Goal: Find specific page/section: Find specific page/section

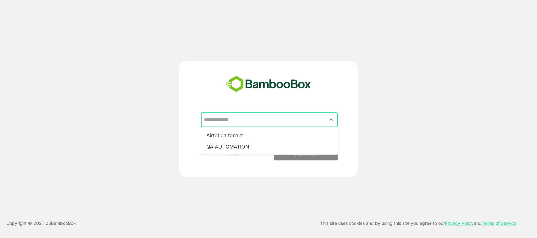
click at [317, 120] on input "text" at bounding box center [269, 120] width 134 height 12
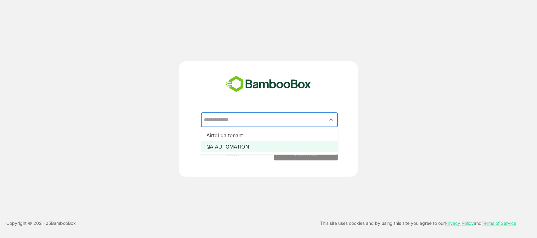
click at [273, 147] on li "QA AUTOMATION" at bounding box center [269, 146] width 137 height 11
type input "**********"
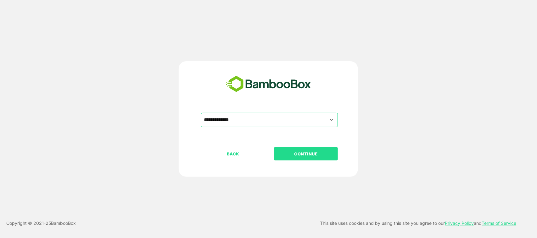
click at [302, 149] on button "CONTINUE" at bounding box center [306, 153] width 64 height 13
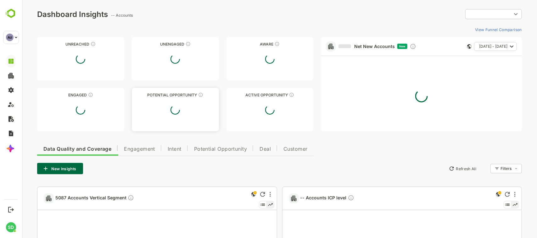
type input "**********"
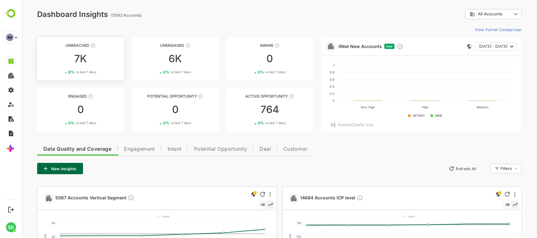
click at [80, 58] on div "7K" at bounding box center [80, 59] width 87 height 10
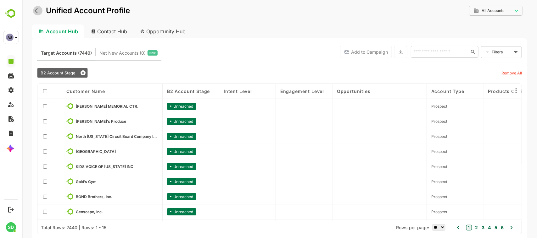
click at [34, 10] on icon "back" at bounding box center [37, 11] width 6 height 6
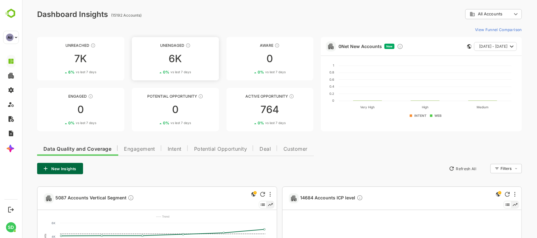
click at [174, 57] on div "6K" at bounding box center [174, 59] width 87 height 10
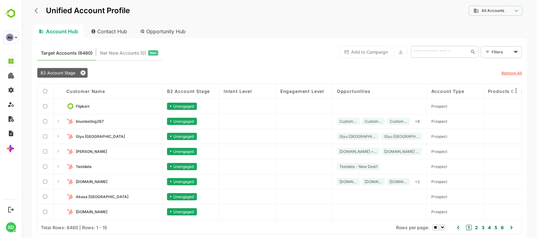
click at [35, 8] on icon "back" at bounding box center [37, 11] width 6 height 6
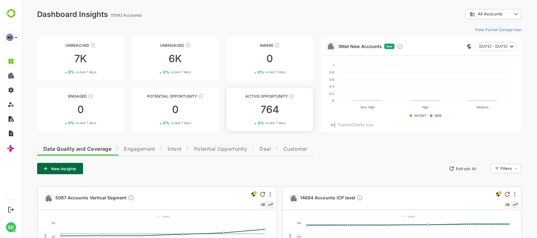
click at [275, 109] on div "764" at bounding box center [269, 110] width 87 height 10
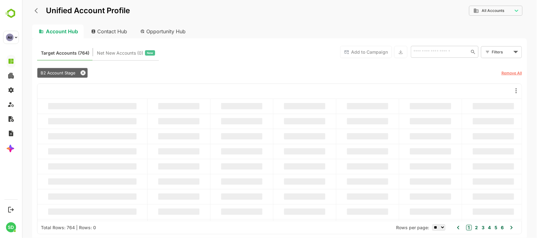
click at [36, 10] on icon "back" at bounding box center [37, 11] width 6 height 6
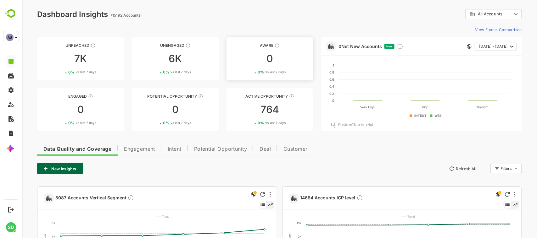
click at [268, 63] on div "0" at bounding box center [269, 59] width 87 height 10
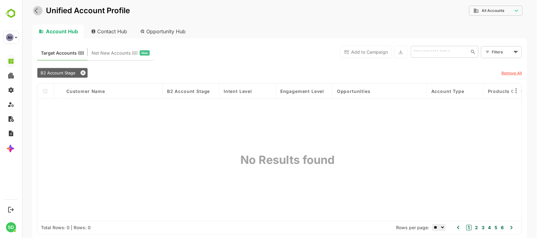
click at [35, 9] on icon "back" at bounding box center [37, 11] width 6 height 6
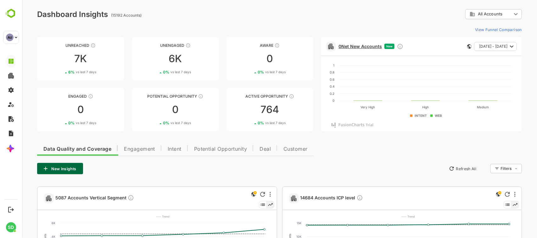
click at [354, 46] on link "0 Net New Accounts" at bounding box center [359, 46] width 43 height 5
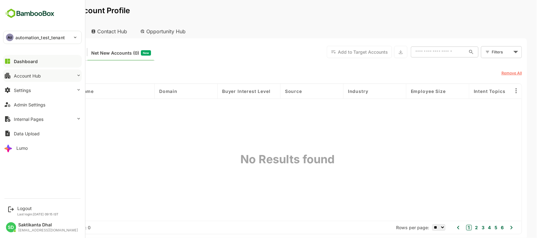
click at [76, 75] on icon at bounding box center [78, 75] width 5 height 5
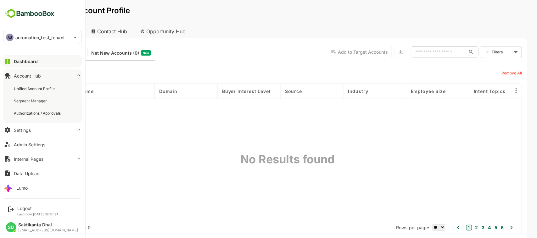
click at [76, 75] on icon at bounding box center [78, 75] width 5 height 5
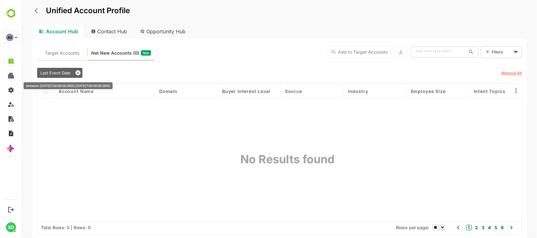
click at [75, 73] on icon at bounding box center [77, 72] width 5 height 5
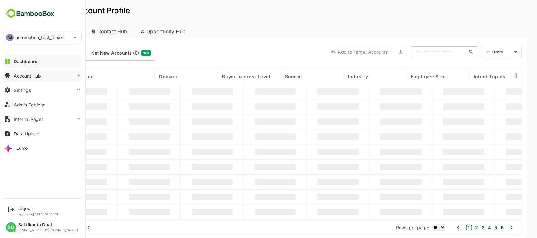
click at [27, 62] on div "Dashboard" at bounding box center [26, 61] width 24 height 5
click at [11, 12] on img at bounding box center [29, 14] width 53 height 12
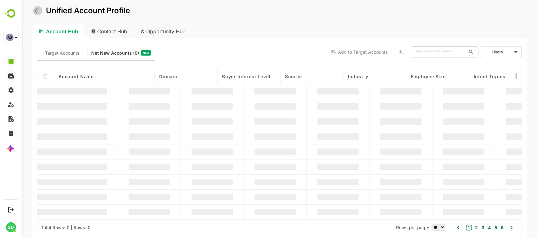
click at [34, 10] on icon "back" at bounding box center [37, 11] width 6 height 6
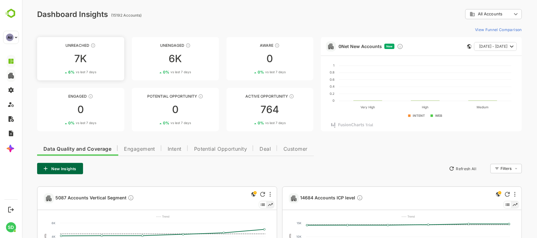
click at [80, 58] on div "7K" at bounding box center [80, 59] width 87 height 10
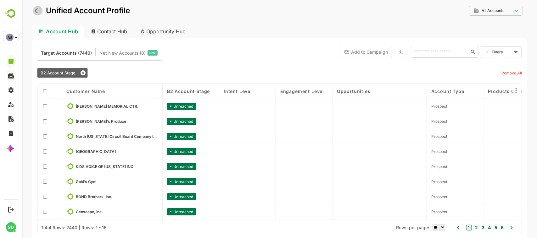
click at [35, 11] on icon "back" at bounding box center [37, 11] width 6 height 6
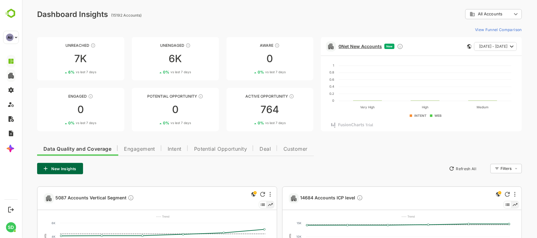
click at [370, 46] on link "0 Net New Accounts" at bounding box center [359, 46] width 43 height 5
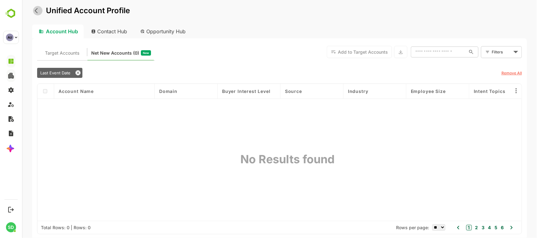
click at [34, 13] on button "back" at bounding box center [37, 10] width 9 height 9
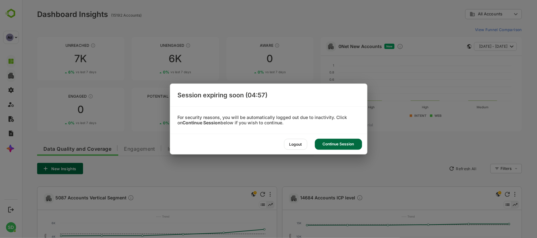
click at [326, 139] on div "Continue Session" at bounding box center [338, 144] width 47 height 11
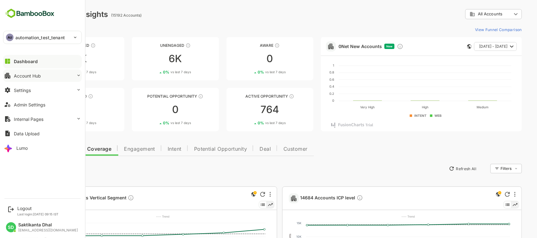
click at [30, 73] on button "Account Hub" at bounding box center [42, 75] width 79 height 13
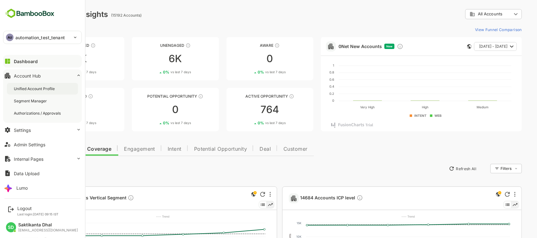
click at [35, 86] on div "Unified Account Profile" at bounding box center [35, 88] width 42 height 5
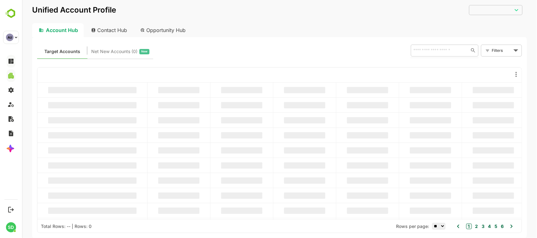
click at [449, 51] on input "text" at bounding box center [438, 51] width 54 height 8
type input "**********"
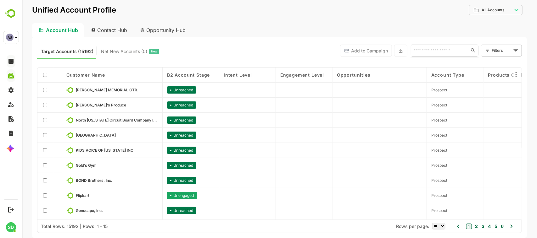
paste input "**********"
type input "**********"
click at [445, 61] on li "Heidenreich LLC" at bounding box center [443, 64] width 65 height 10
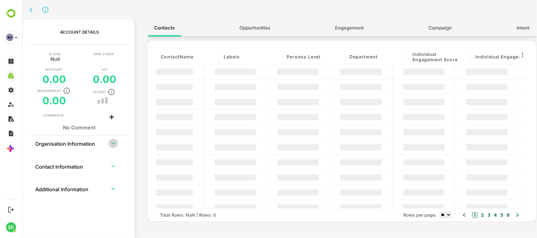
click at [113, 144] on icon "expand row" at bounding box center [113, 143] width 4 height 2
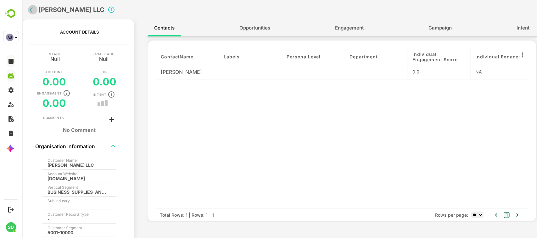
click at [31, 10] on icon "back" at bounding box center [32, 10] width 6 height 6
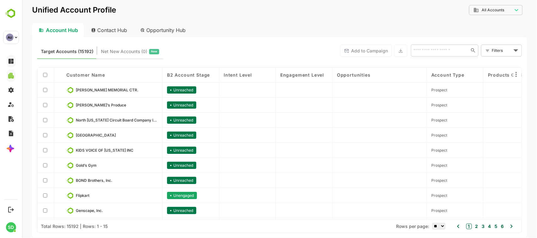
click at [424, 49] on input "text" at bounding box center [438, 51] width 54 height 8
paste input "**********"
type input "**********"
